Goal: Task Accomplishment & Management: Manage account settings

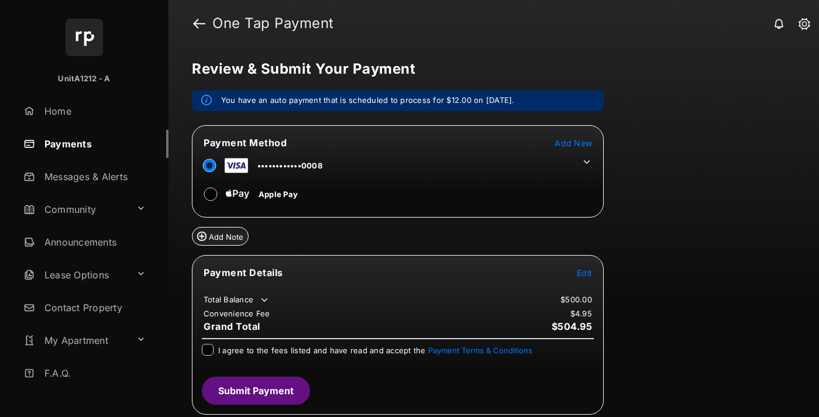
click at [573, 143] on span "Add New" at bounding box center [572, 143] width 37 height 10
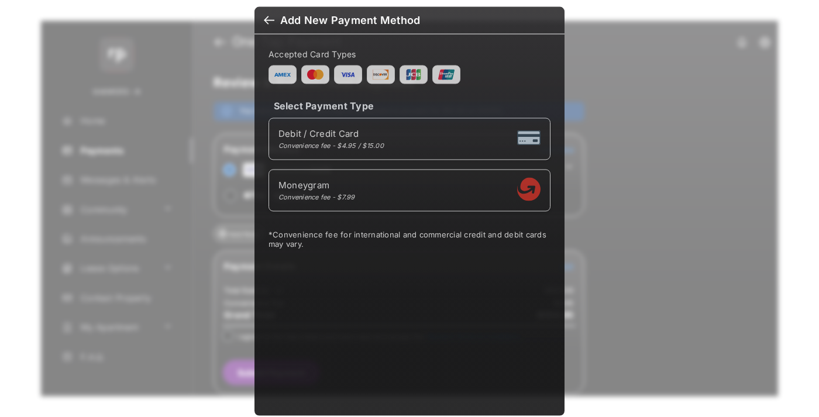
scroll to position [10, 0]
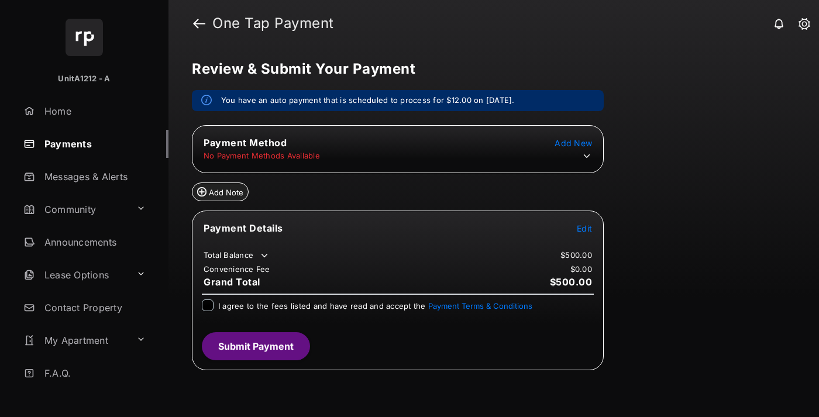
click at [587, 156] on icon at bounding box center [586, 156] width 11 height 11
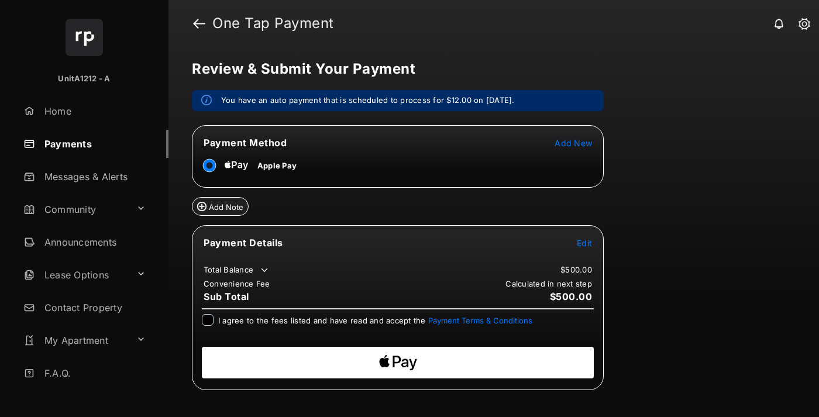
click at [584, 243] on span "Edit" at bounding box center [584, 243] width 15 height 10
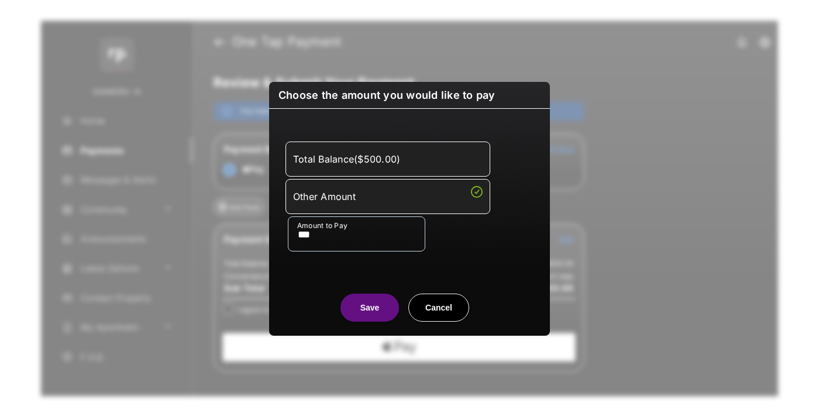
click at [370, 308] on button "Save" at bounding box center [369, 308] width 58 height 28
